Goal: Information Seeking & Learning: Get advice/opinions

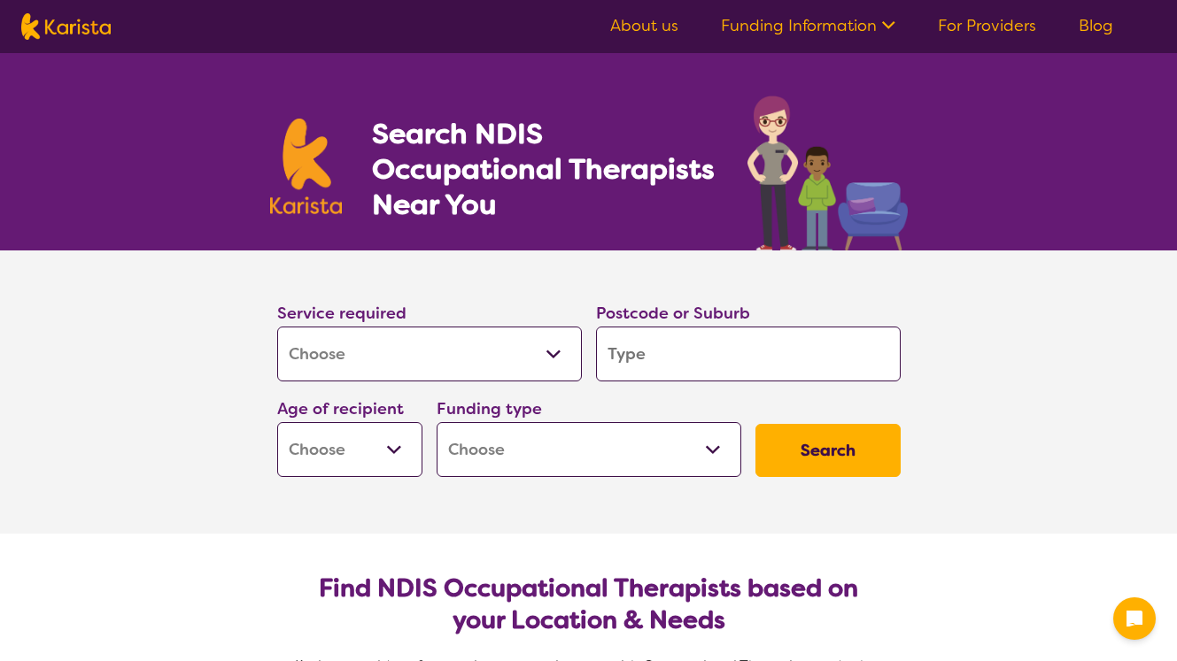
select select "[MEDICAL_DATA]"
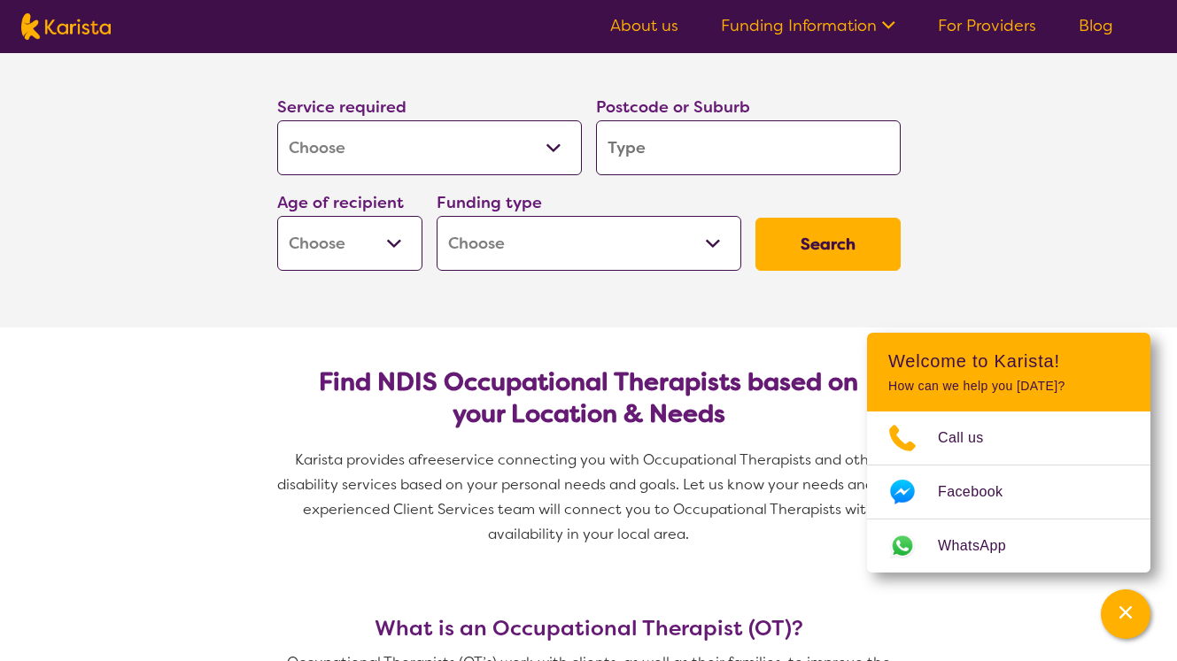
click at [545, 160] on select "Allied Health Assistant Assessment (ADHD or Autism) Behaviour support Counselli…" at bounding box center [429, 147] width 305 height 55
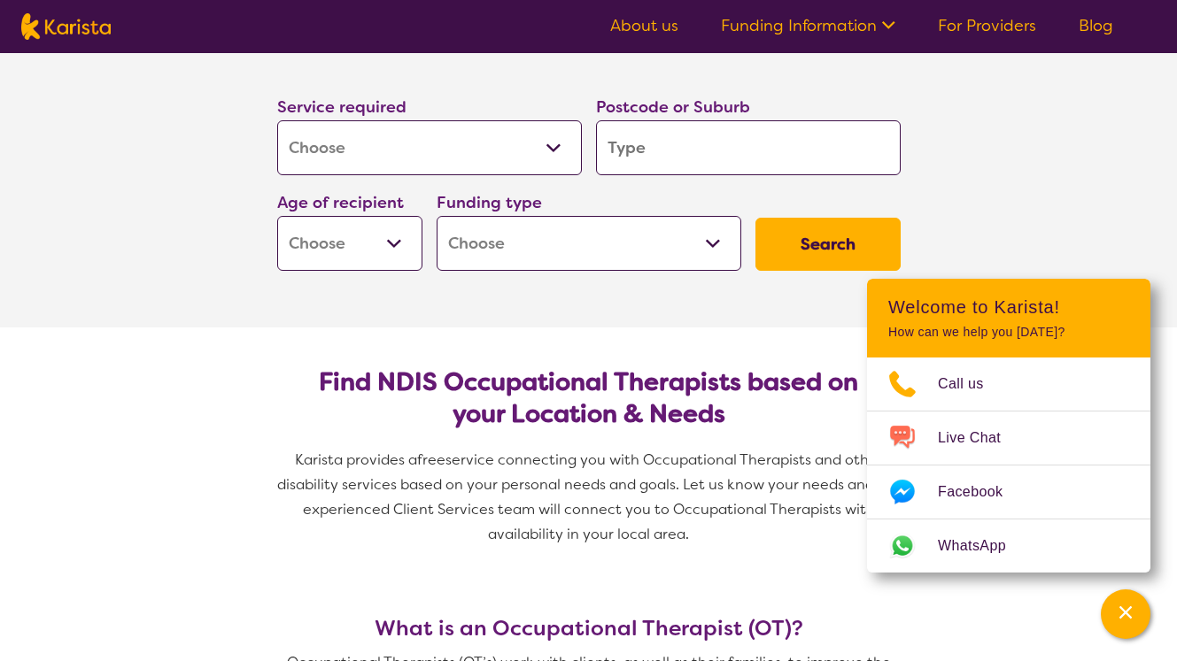
click at [685, 144] on input "search" at bounding box center [748, 147] width 305 height 55
type input "c"
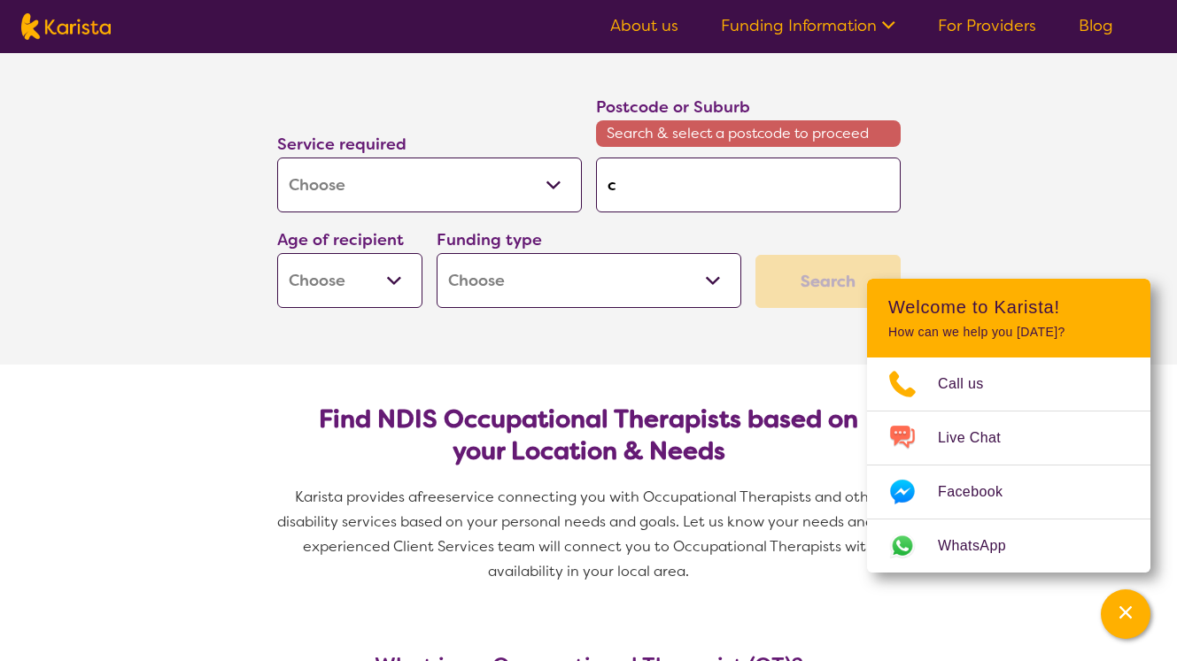
type input "co"
type input "com"
type input "como"
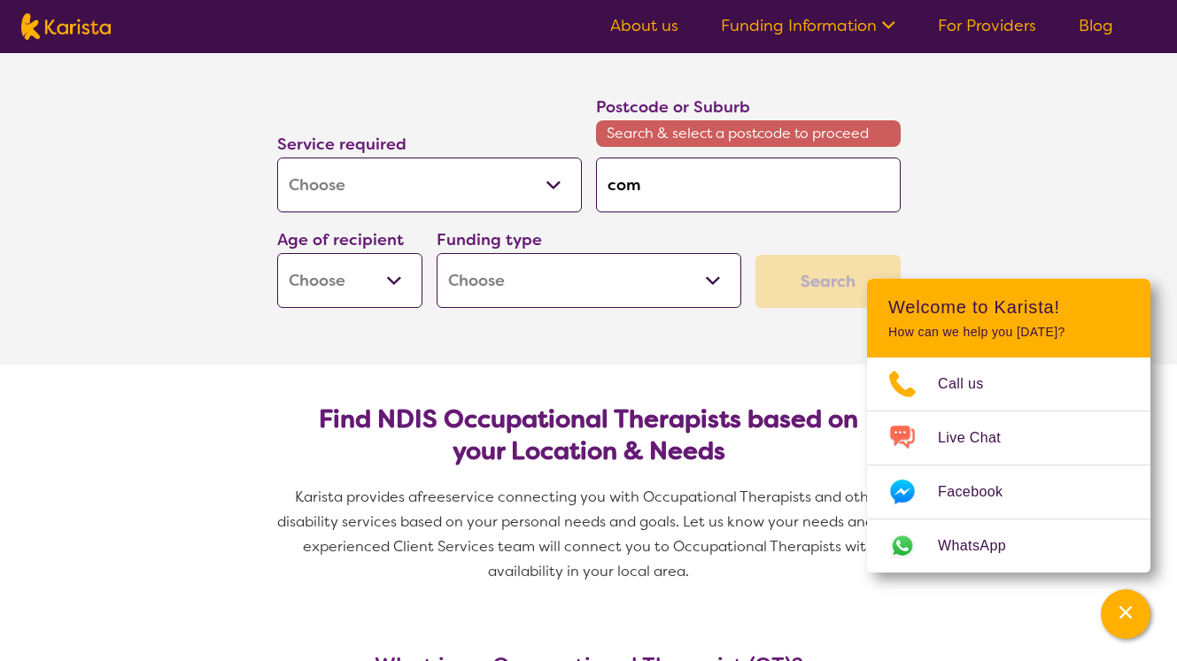
type input "como"
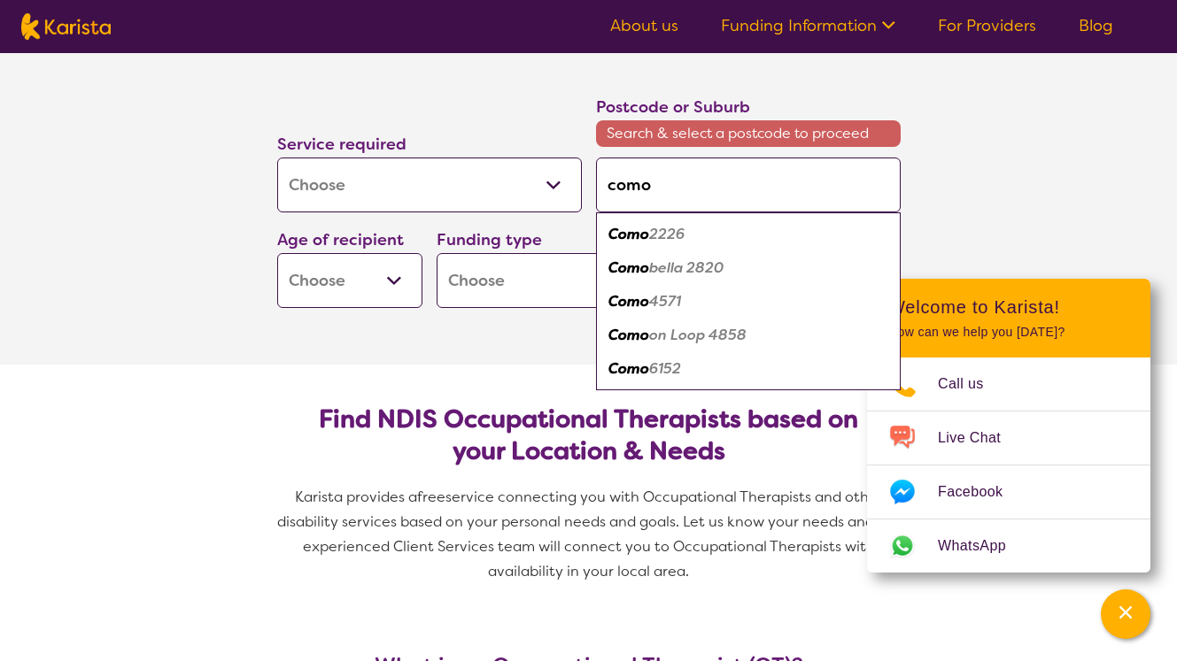
click at [685, 367] on div "Como 6152" at bounding box center [748, 369] width 287 height 34
type input "6152"
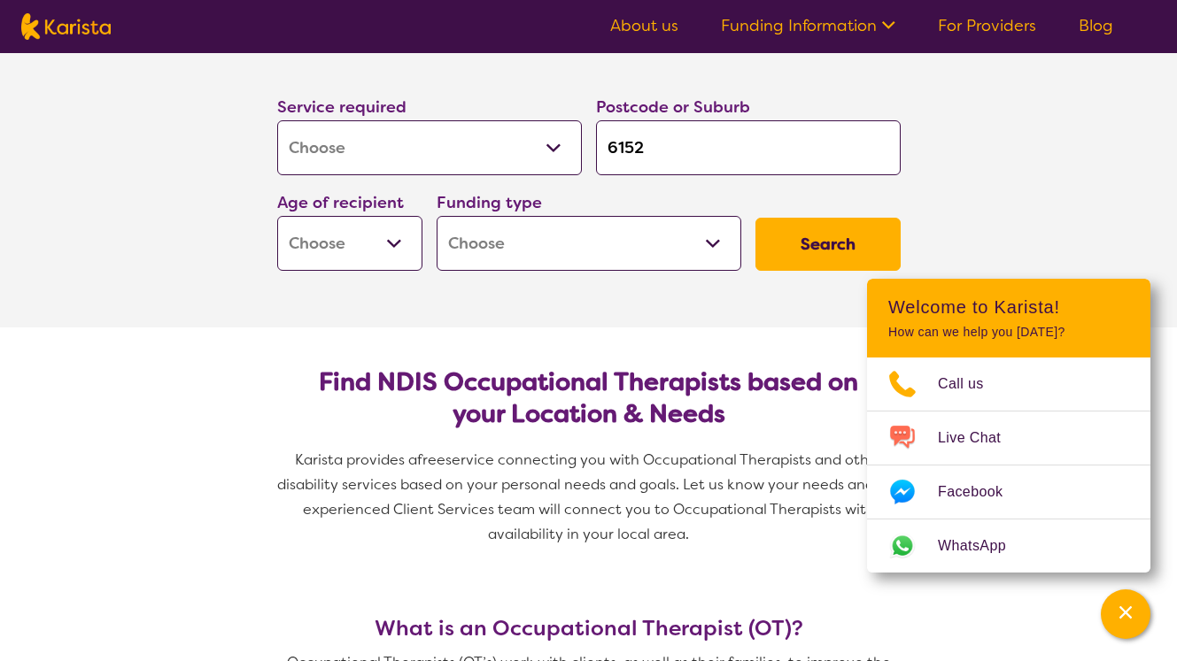
click at [844, 251] on button "Search" at bounding box center [827, 244] width 145 height 53
click at [675, 230] on select "Home Care Package (HCP) National Disability Insurance Scheme (NDIS) I don't know" at bounding box center [588, 243] width 305 height 55
select select "NDIS"
click at [436, 216] on select "Home Care Package (HCP) National Disability Insurance Scheme (NDIS) I don't know" at bounding box center [588, 243] width 305 height 55
select select "NDIS"
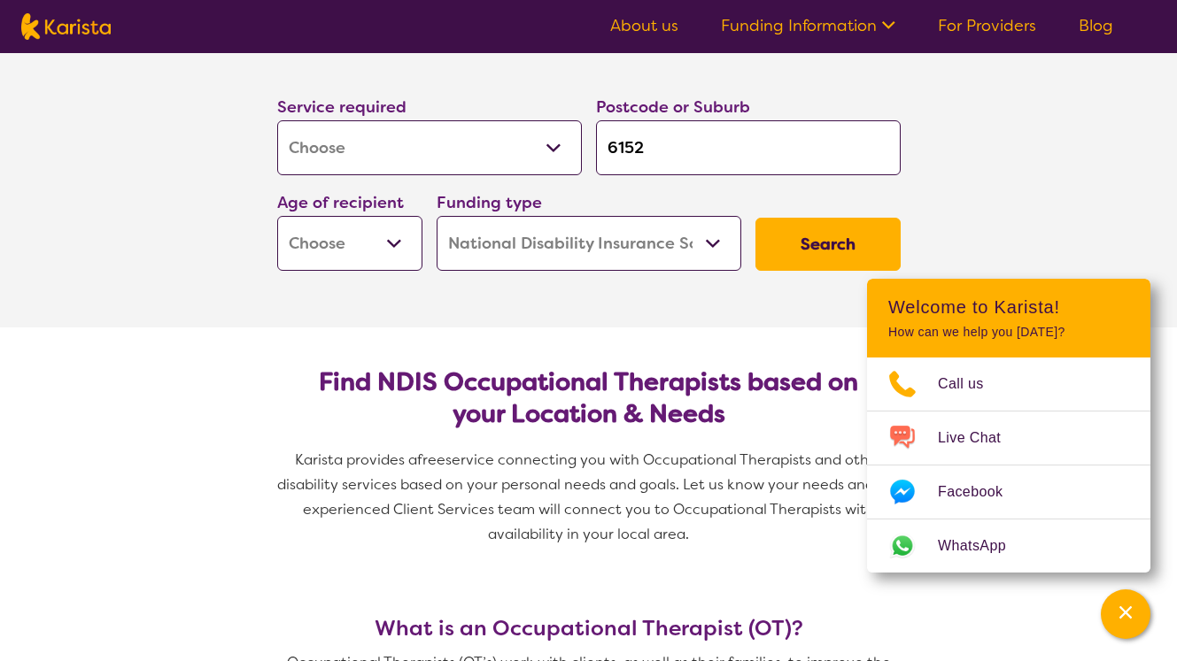
click at [358, 235] on select "Early Childhood - 0 to 9 Child - 10 to 11 Adolescent - 12 to 17 Adult - 18 to 6…" at bounding box center [349, 243] width 145 height 55
select select "AD"
click at [277, 216] on select "Early Childhood - 0 to 9 Child - 10 to 11 Adolescent - 12 to 17 Adult - 18 to 6…" at bounding box center [349, 243] width 145 height 55
select select "AD"
click at [852, 224] on button "Search" at bounding box center [827, 244] width 145 height 53
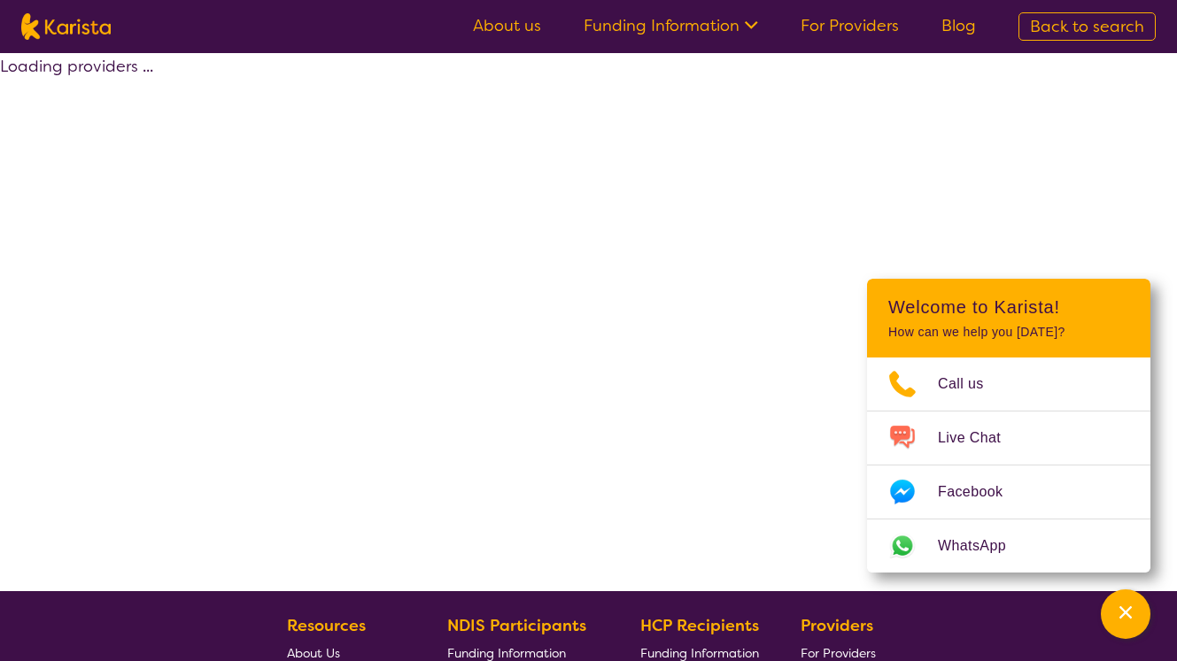
select select "by_score"
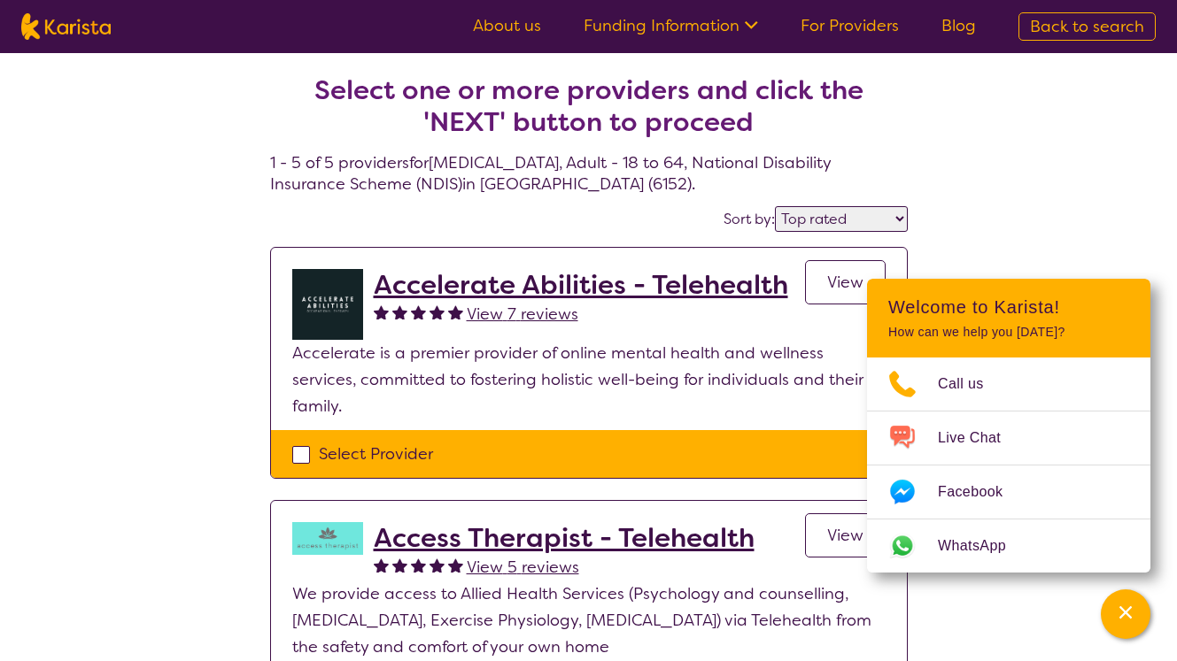
click at [793, 216] on select "Highly reviewed Top rated" at bounding box center [841, 219] width 133 height 26
click at [836, 214] on select "Highly reviewed Top rated" at bounding box center [841, 219] width 133 height 26
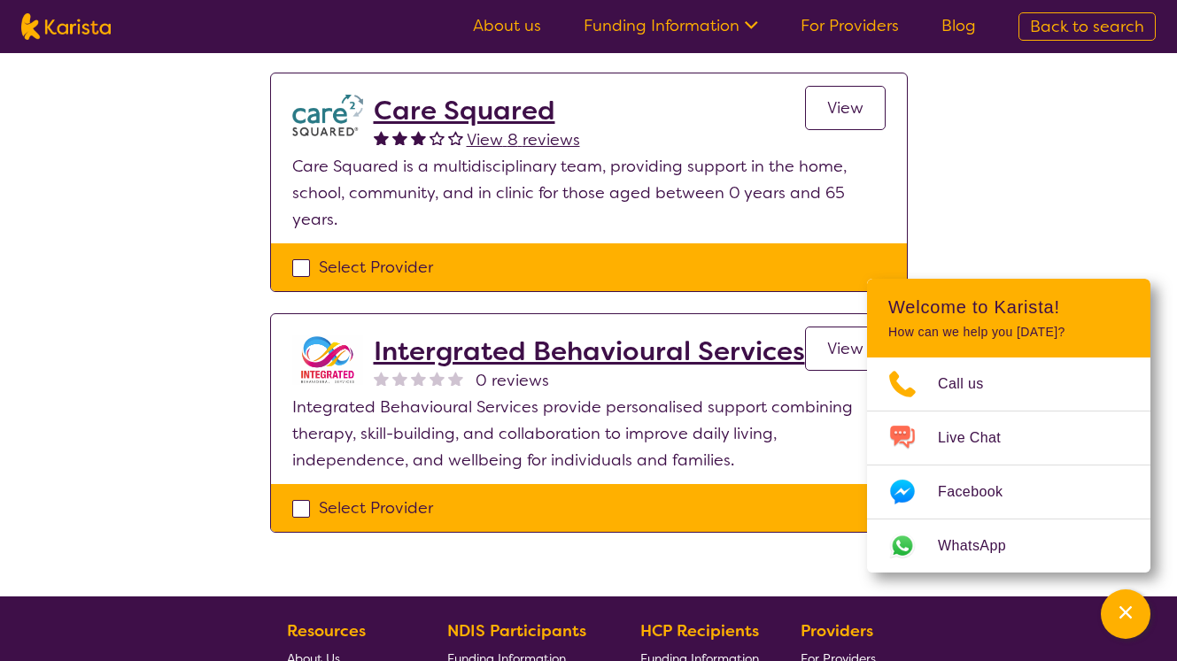
scroll to position [1033, 0]
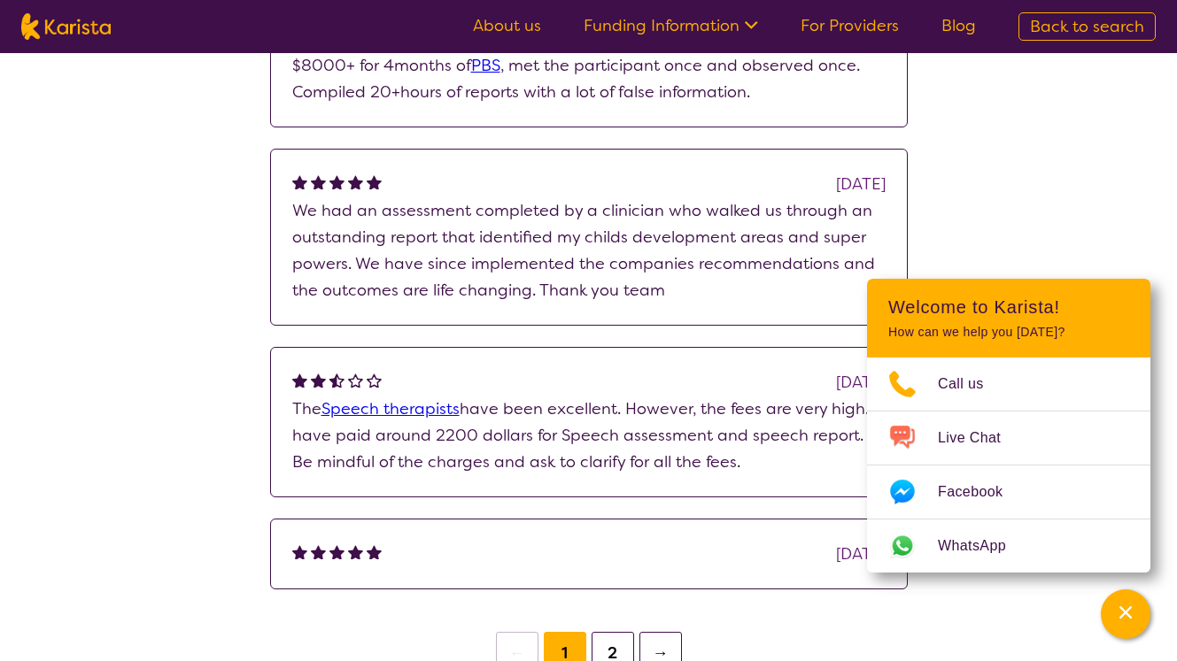
scroll to position [1568, 0]
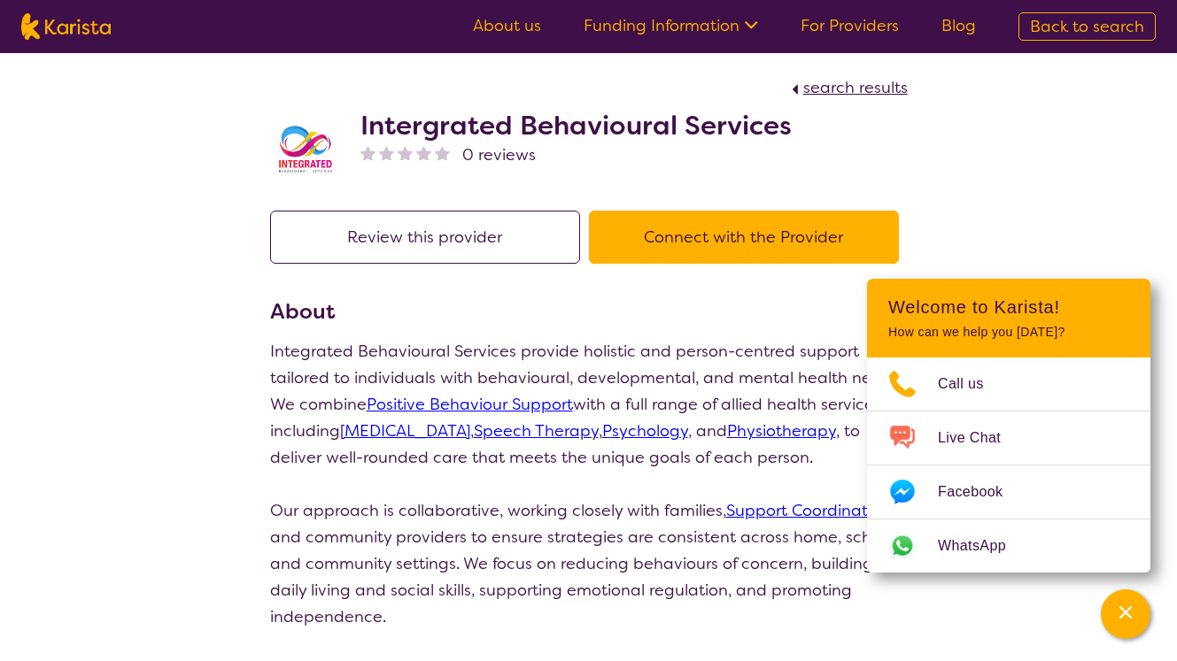
click at [656, 232] on button "Connect with the Provider" at bounding box center [744, 237] width 310 height 53
click at [631, 112] on h2 "Intergrated Behavioural Services" at bounding box center [575, 126] width 431 height 32
